Goal: Communication & Community: Answer question/provide support

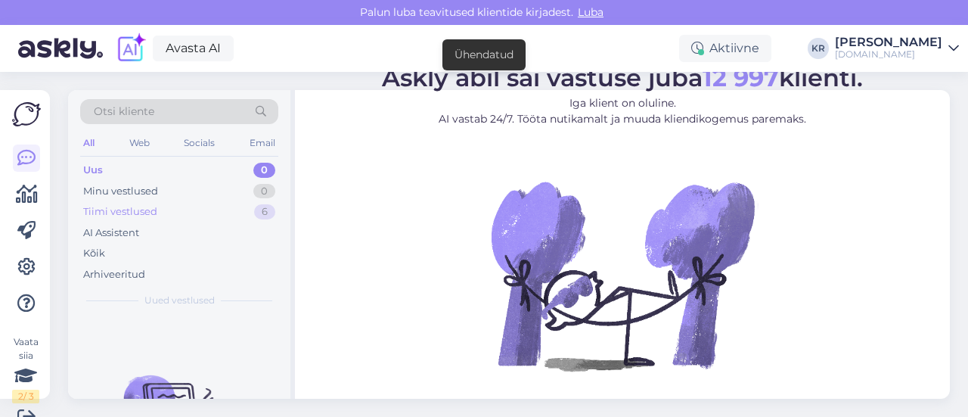
click at [191, 216] on div "Tiimi vestlused 6" at bounding box center [179, 211] width 198 height 21
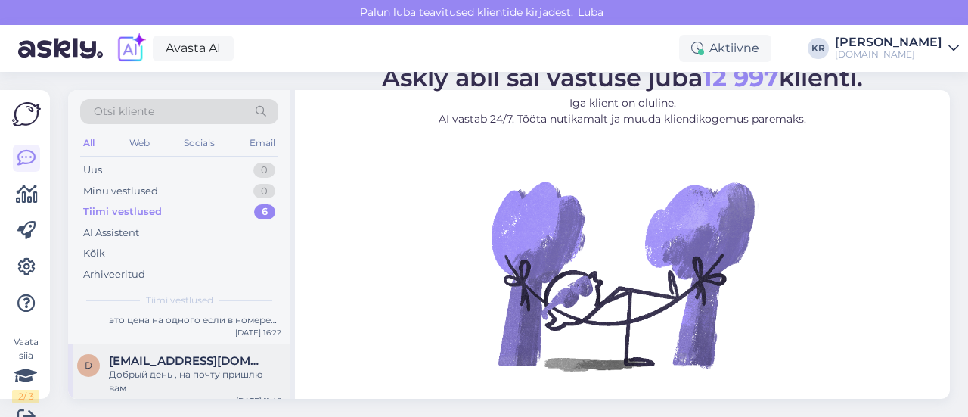
scroll to position [303, 0]
click at [168, 269] on div "Arhiveeritud" at bounding box center [179, 274] width 198 height 21
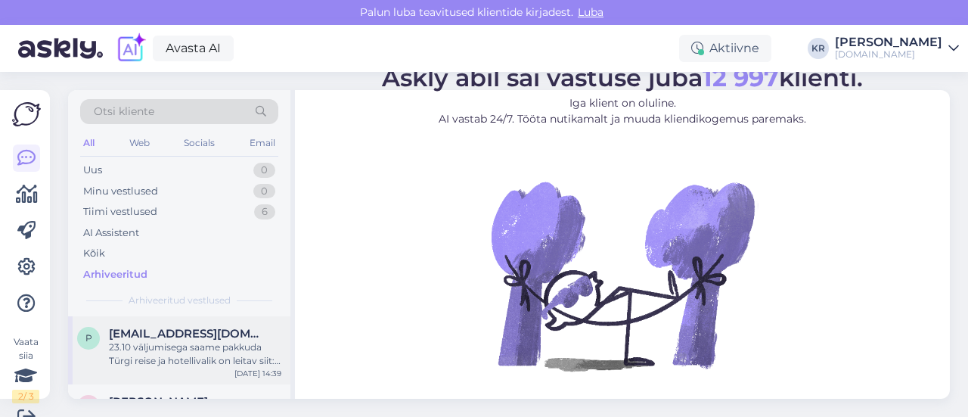
scroll to position [76, 0]
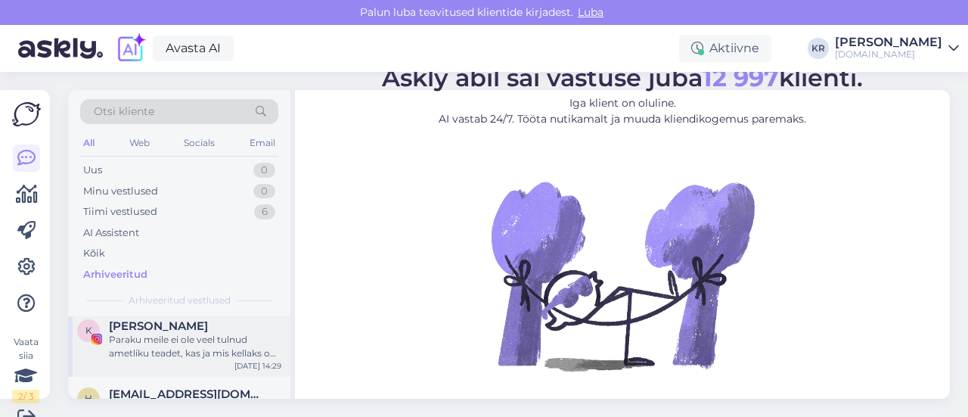
click at [213, 340] on div "Paraku [PERSON_NAME] ole veel tulnud ametliku teadet, kas ja mis kellaks on [PE…" at bounding box center [195, 346] width 172 height 27
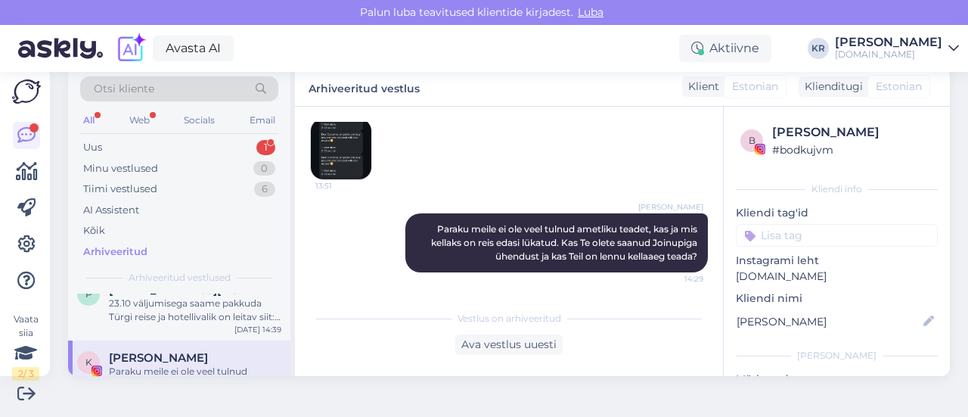
scroll to position [0, 0]
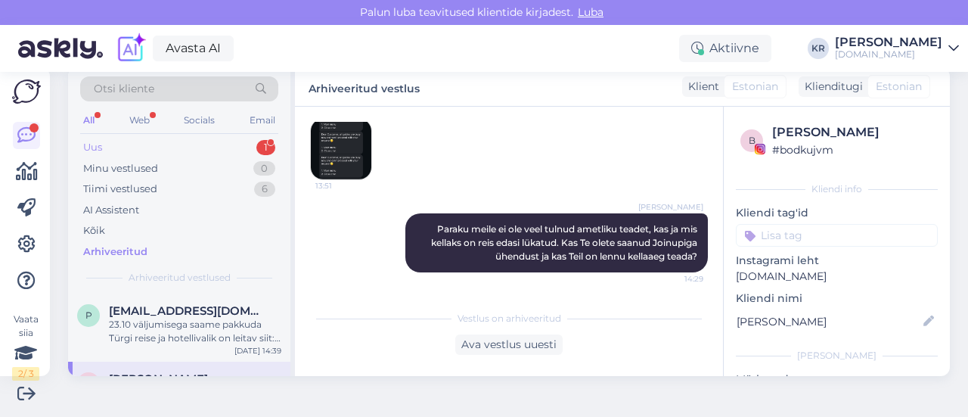
click at [162, 143] on div "Uus 1" at bounding box center [179, 147] width 198 height 21
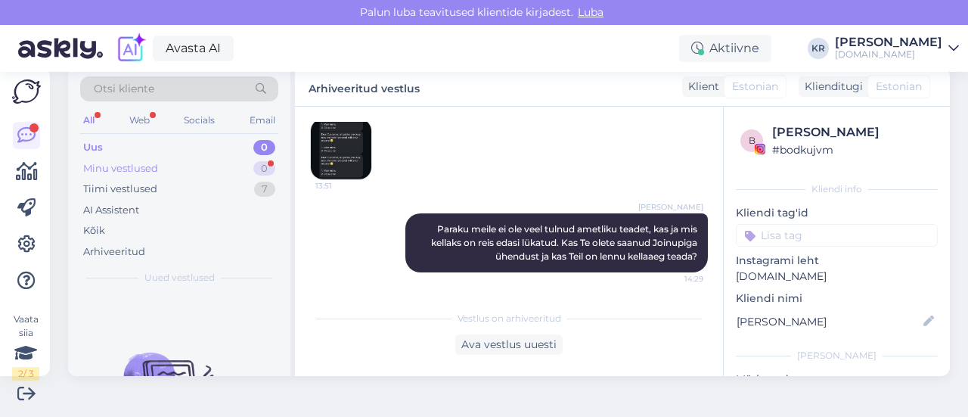
click at [195, 171] on div "Minu vestlused 0" at bounding box center [179, 168] width 198 height 21
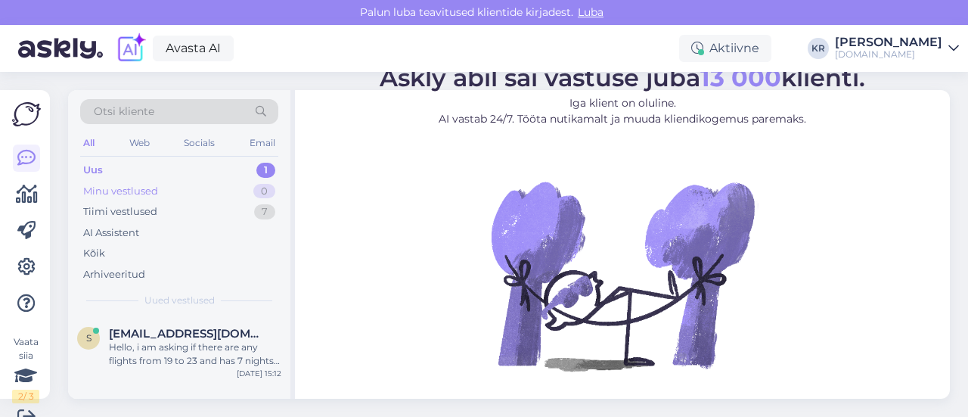
click at [186, 182] on div "Minu vestlused 0" at bounding box center [179, 191] width 198 height 21
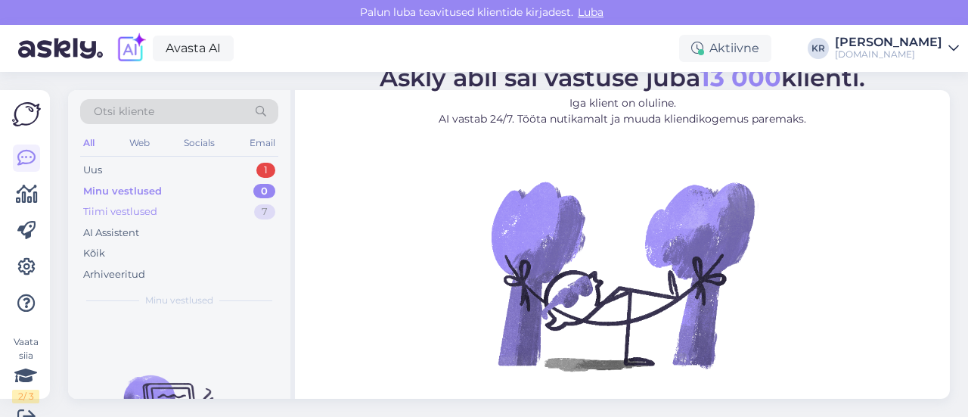
click at [159, 213] on div "Tiimi vestlused 7" at bounding box center [179, 211] width 198 height 21
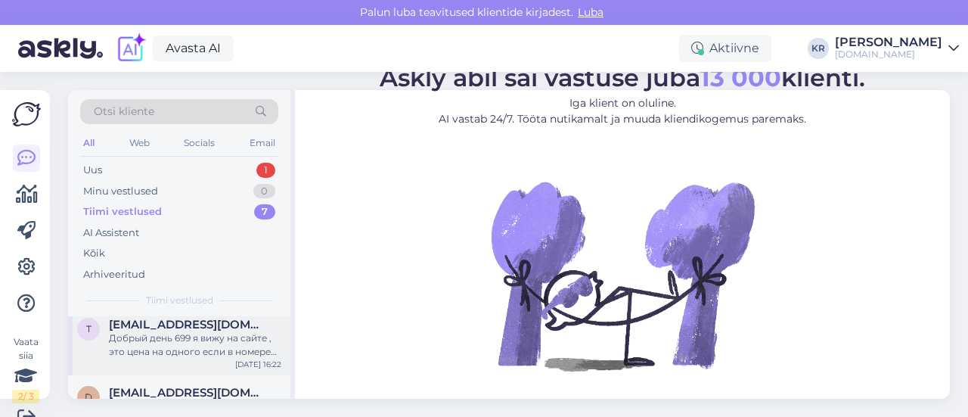
scroll to position [379, 0]
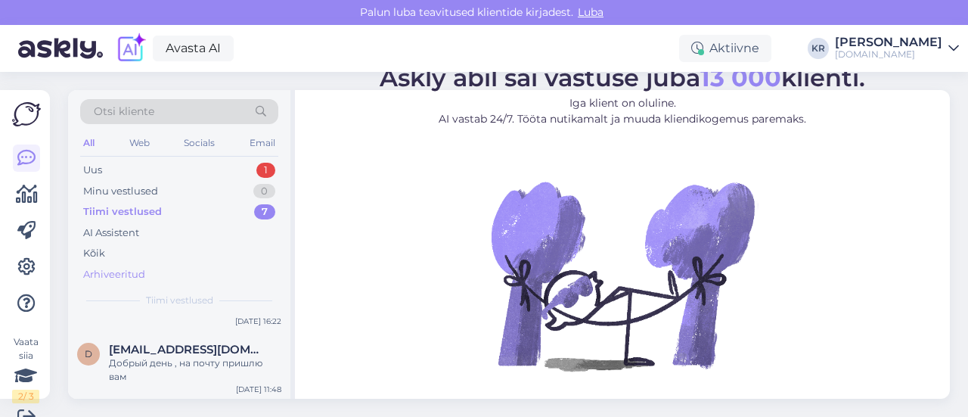
click at [135, 276] on div "Arhiveeritud" at bounding box center [114, 274] width 62 height 15
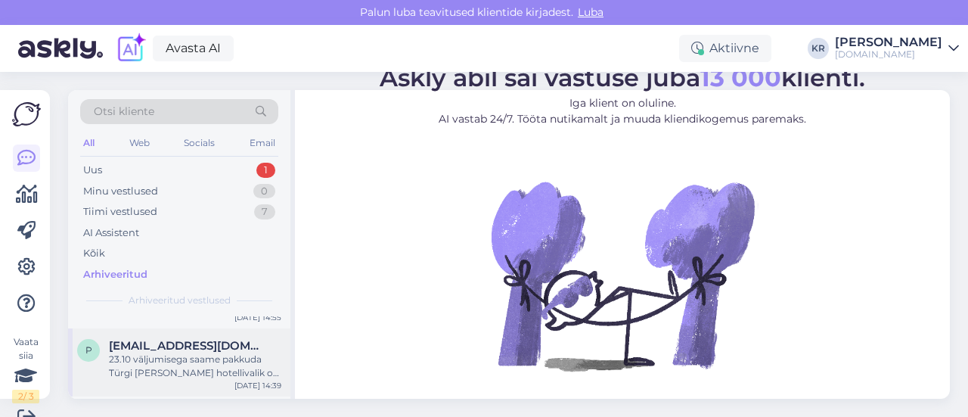
scroll to position [151, 0]
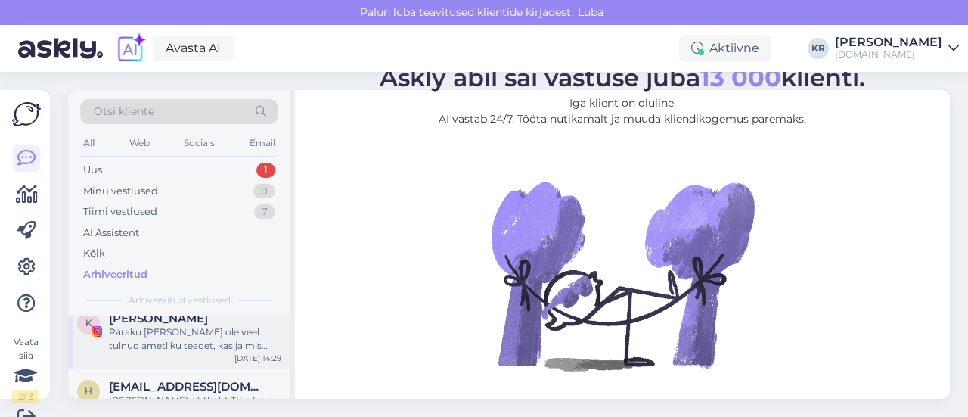
click at [192, 343] on div "Paraku [PERSON_NAME] ole veel tulnud ametliku teadet, kas ja mis kellaks on [PE…" at bounding box center [195, 338] width 172 height 27
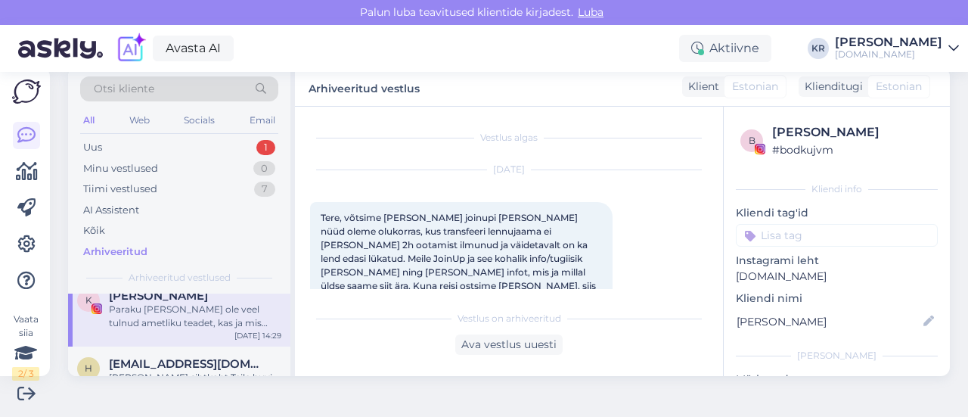
scroll to position [1619, 0]
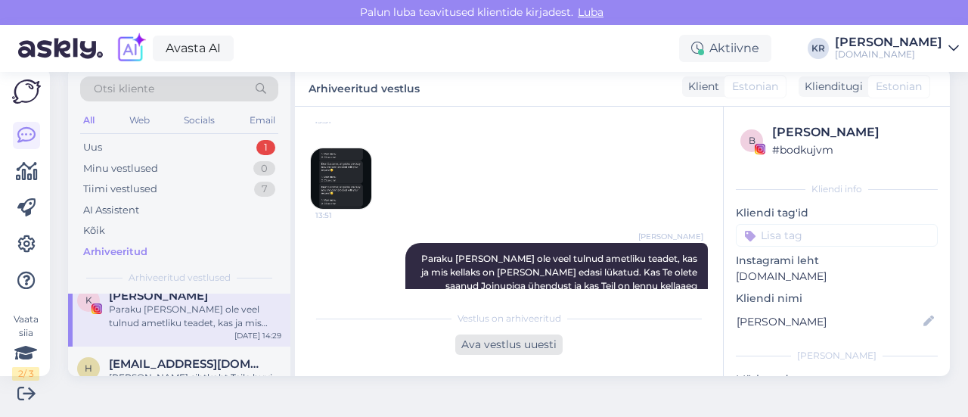
click at [481, 349] on div "Ava vestlus uuesti" at bounding box center [508, 344] width 107 height 20
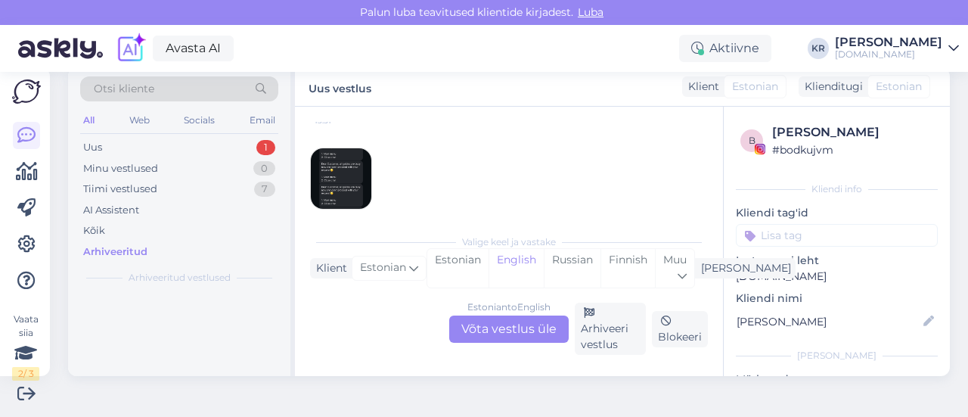
scroll to position [0, 0]
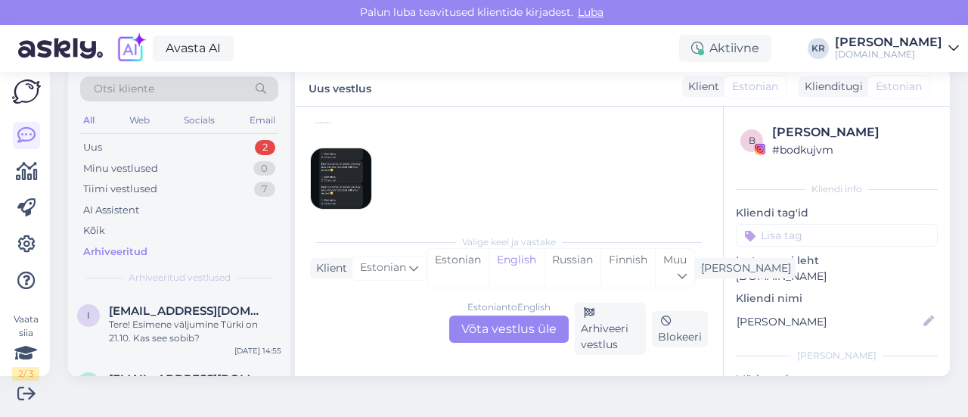
click at [514, 326] on div "Estonian to English Võta vestlus üle" at bounding box center [509, 328] width 120 height 27
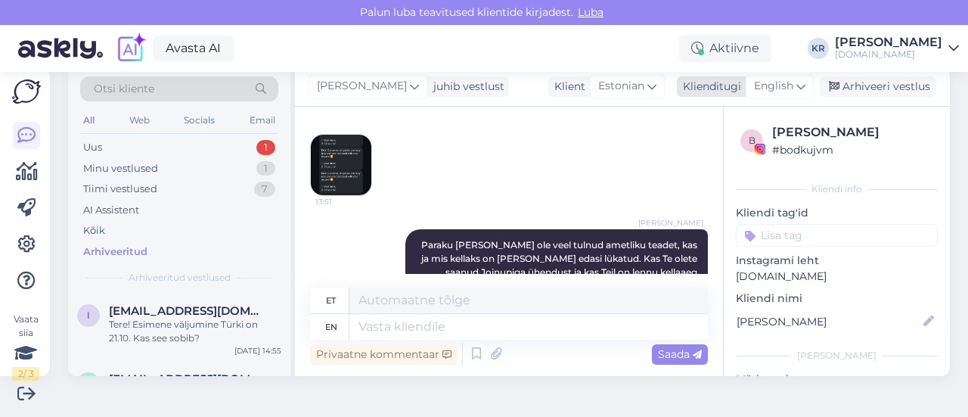
drag, startPoint x: 761, startPoint y: 84, endPoint x: 755, endPoint y: 89, distance: 8.0
click at [761, 84] on span "English" at bounding box center [773, 86] width 39 height 17
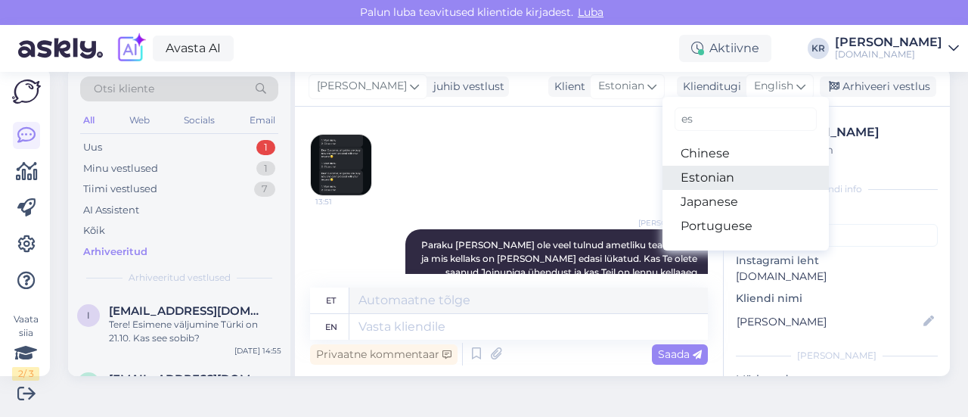
type input "es"
click at [725, 174] on link "Estonian" at bounding box center [746, 178] width 166 height 24
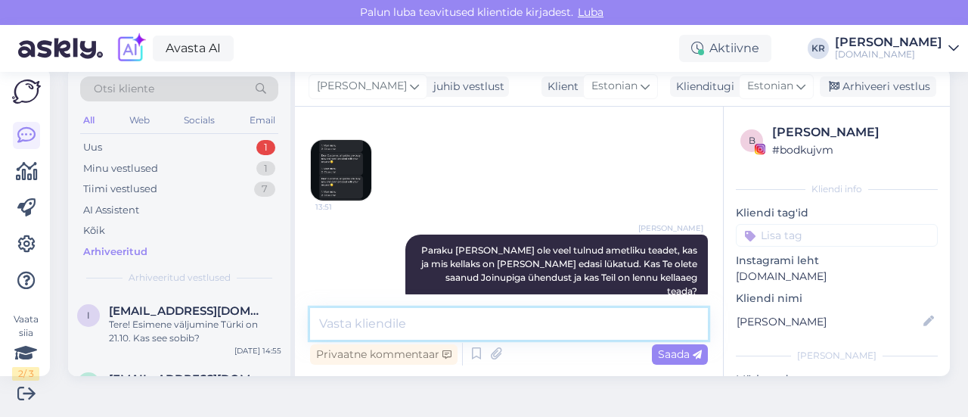
click at [498, 328] on textarea at bounding box center [509, 324] width 398 height 32
type textarea "Saime reisikorraldajalt info, et transfeer võttis T"
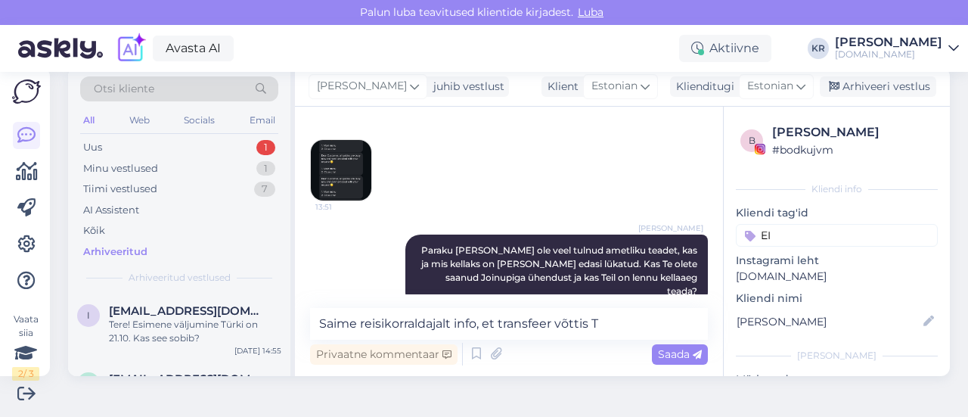
type input "E"
click at [617, 320] on textarea "Saime reisikorraldajalt info, et transfeer võttis T" at bounding box center [509, 324] width 398 height 32
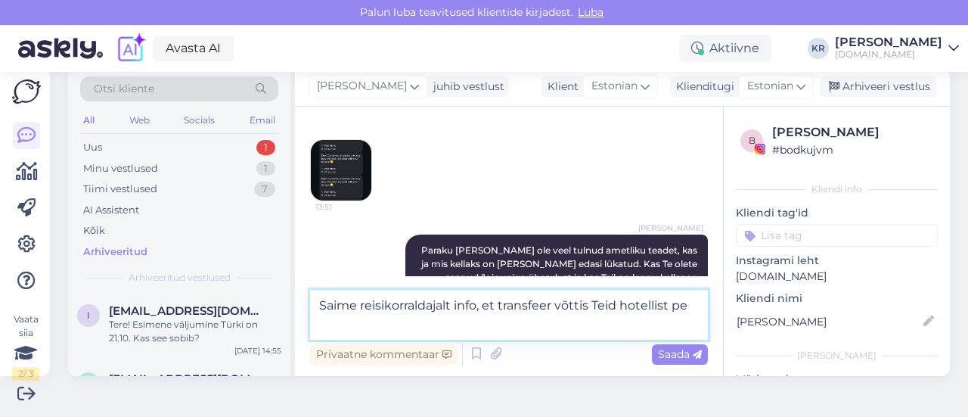
scroll to position [2180, 0]
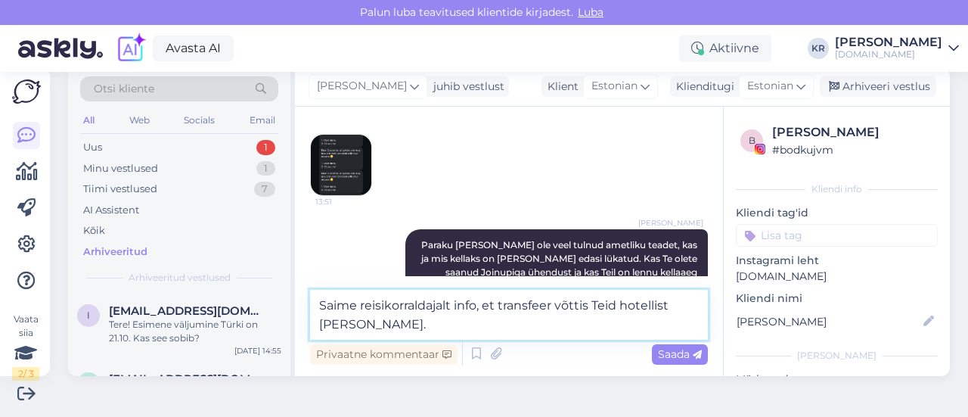
click at [362, 306] on textarea "Saime reisikorraldajalt info, et transfeer võttis Teid hotellist [PERSON_NAME]." at bounding box center [509, 315] width 398 height 50
click at [525, 311] on textarea "Saime hetk tagasi reisikorraldajalt info, et transfeer võttis Teid hotellist [P…" at bounding box center [509, 315] width 398 height 50
click at [497, 324] on textarea "Saime hetk tagasi reisikorraldajalt info, et transfeer võttis Teid hotellist [P…" at bounding box center [509, 315] width 398 height 50
click at [483, 326] on textarea "Saime hetk tagasi reisikorraldajalt info, et transfeer võttis Teid hotellist [P…" at bounding box center [509, 315] width 398 height 50
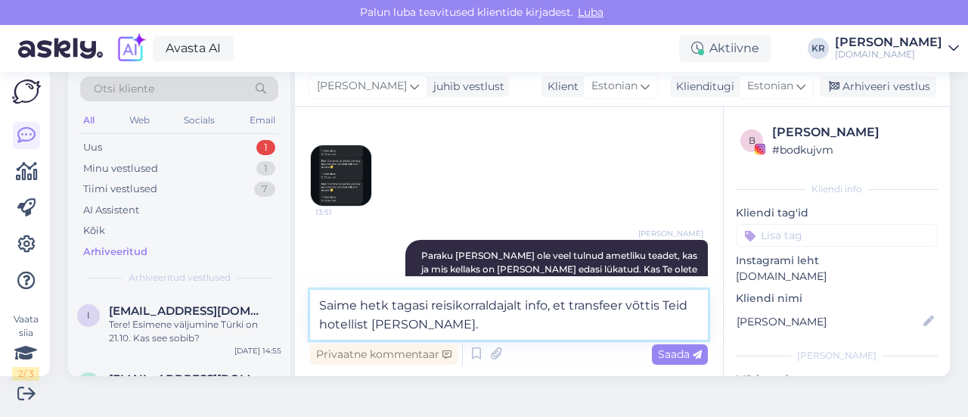
scroll to position [2193, 0]
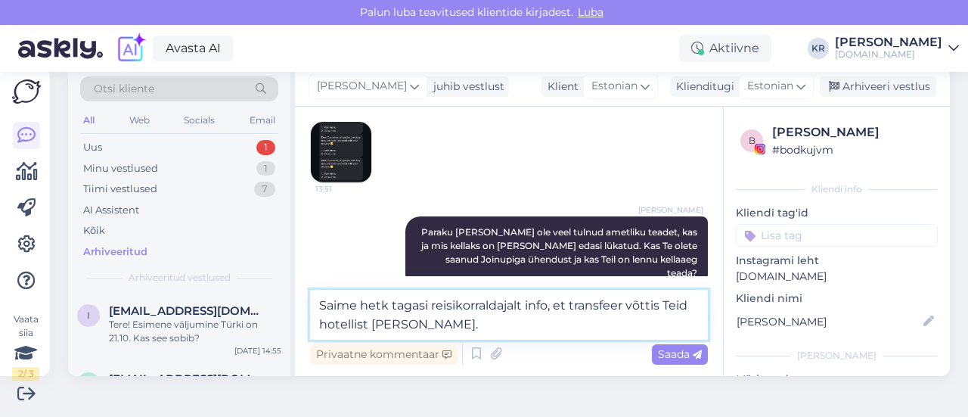
click at [471, 321] on textarea "Saime hetk tagasi reisikorraldajalt info, et transfeer võttis Teid hotellist [P…" at bounding box center [509, 315] width 398 height 50
click at [523, 305] on textarea "Saime hetk tagasi reisikorraldajalt info, et transfeer võttis Teid hotellist [P…" at bounding box center [509, 315] width 398 height 50
click at [616, 308] on textarea "Saime hetk tagasi reisikorraldajalt JoinUp info, et transfeer võttis Teid hotel…" at bounding box center [509, 315] width 398 height 50
click at [582, 329] on textarea "Saime hetk tagasi reisikorraldajalt JoinUp info, et grupitransfeer võttis Teid …" at bounding box center [509, 315] width 398 height 50
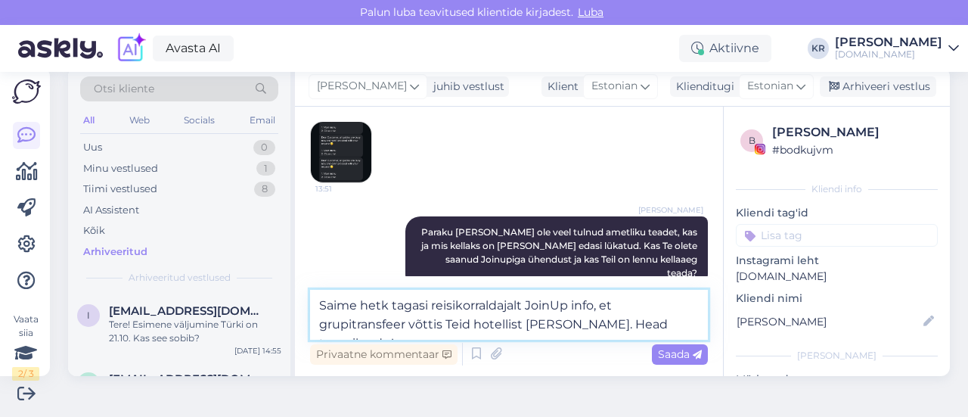
click at [565, 328] on textarea "Saime hetk tagasi reisikorraldajalt JoinUp info, et grupitransfeer võttis Teid …" at bounding box center [509, 315] width 398 height 50
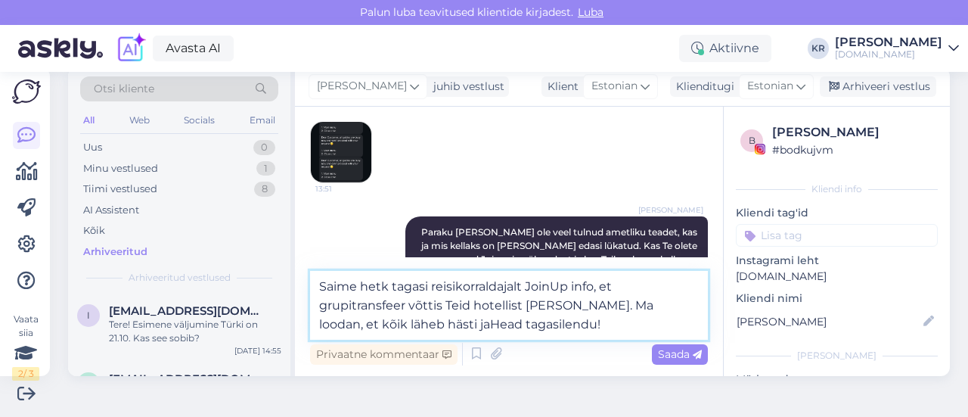
drag, startPoint x: 561, startPoint y: 326, endPoint x: 567, endPoint y: 311, distance: 16.3
click at [567, 311] on textarea "Saime hetk tagasi reisikorraldajalt JoinUp info, et grupitransfeer võttis Teid …" at bounding box center [509, 305] width 398 height 69
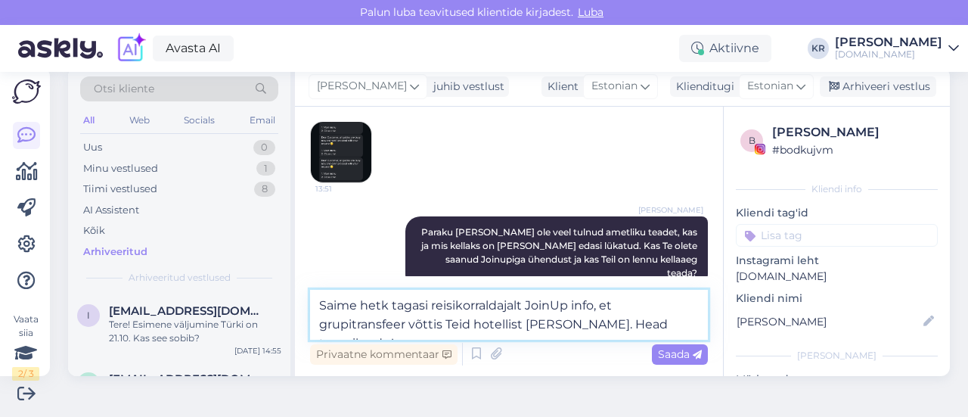
click at [567, 328] on textarea "Saime hetk tagasi reisikorraldajalt JoinUp info, et grupitransfeer võttis Teid …" at bounding box center [509, 315] width 398 height 50
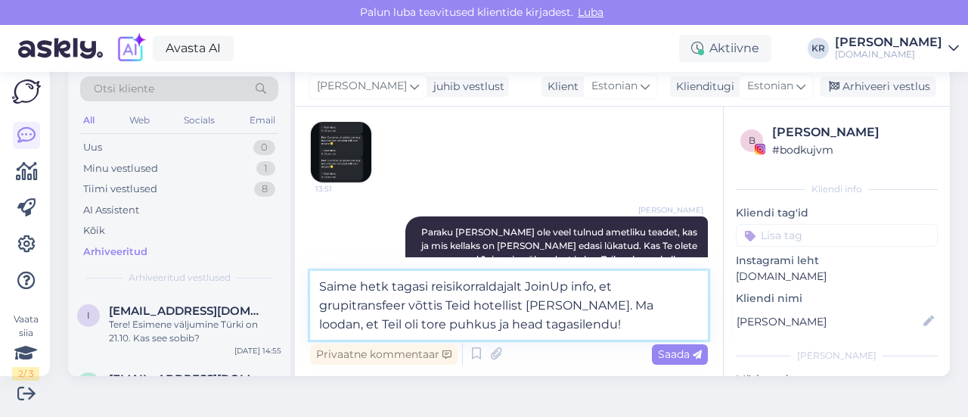
click at [569, 326] on textarea "Saime hetk tagasi reisikorraldajalt JoinUp info, et grupitransfeer võttis Teid …" at bounding box center [509, 305] width 398 height 69
click at [561, 327] on textarea "Saime hetk tagasi reisikorraldajalt JoinUp info, et grupitransfeer võttis Teid …" at bounding box center [509, 305] width 398 height 69
type textarea "Saime hetk tagasi reisikorraldajalt JoinUp info, et grupitransfeer võttis Teid …"
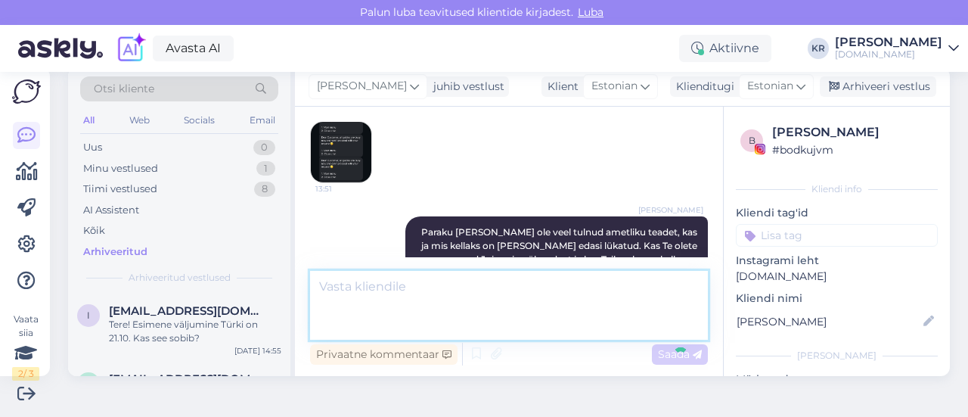
scroll to position [2267, 0]
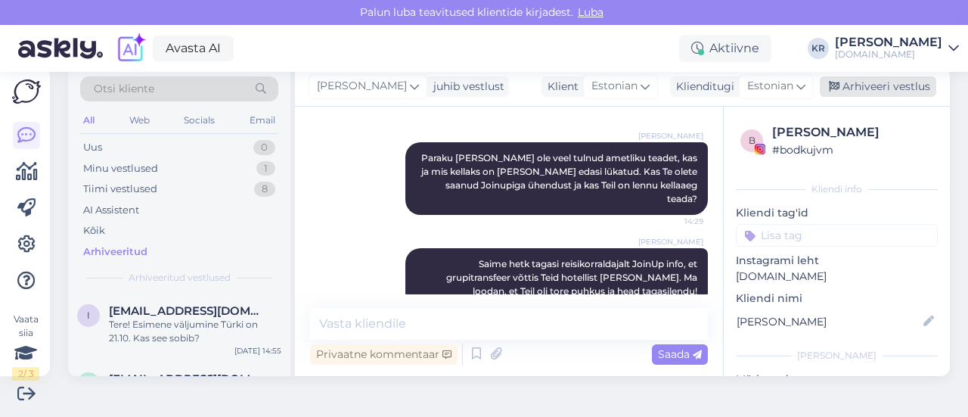
click at [855, 91] on div "Arhiveeri vestlus" at bounding box center [878, 86] width 116 height 20
